Goal: Use online tool/utility: Use online tool/utility

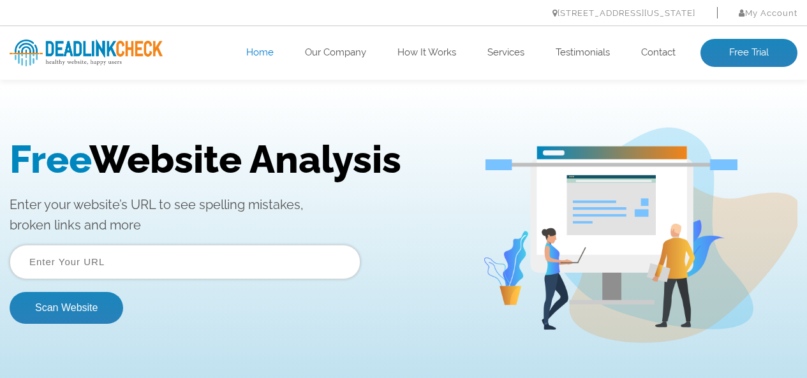
click at [261, 258] on input "text" at bounding box center [185, 262] width 351 height 34
paste input "https://www.pinterest.com/"
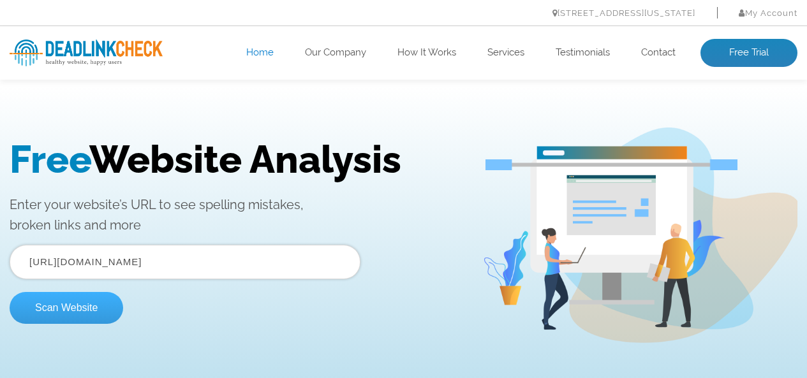
type input "https://www.pinterest.com/"
click at [78, 313] on button "Scan Website" at bounding box center [67, 308] width 114 height 32
